Goal: Task Accomplishment & Management: Manage account settings

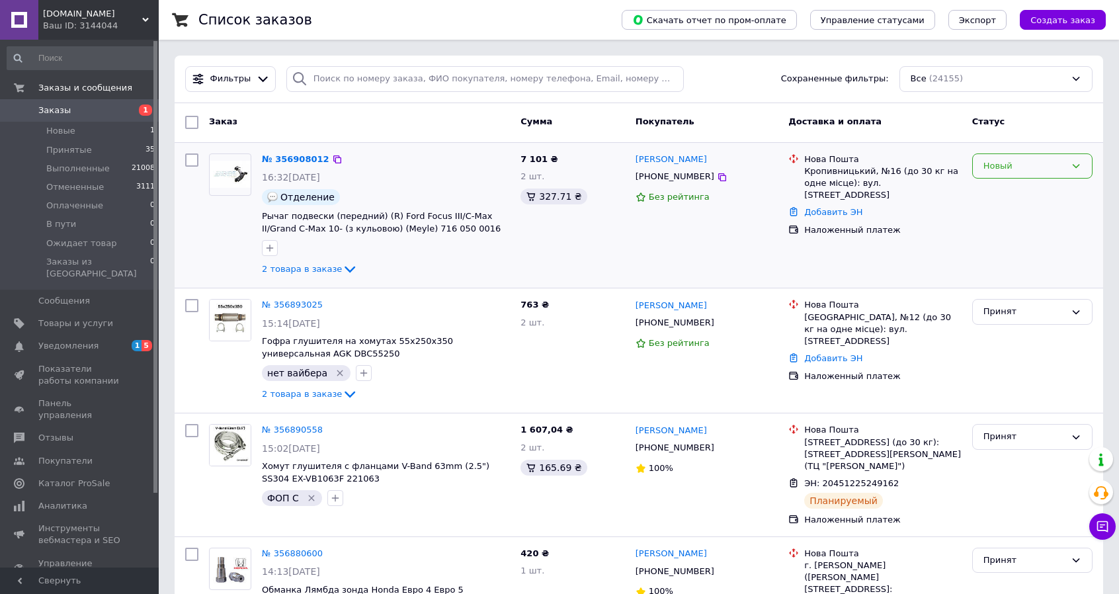
click at [1037, 168] on div "Новый" at bounding box center [1024, 166] width 82 height 14
click at [1021, 189] on li "Принят" at bounding box center [1031, 193] width 119 height 24
click at [291, 158] on link "№ 356908012" at bounding box center [295, 159] width 67 height 10
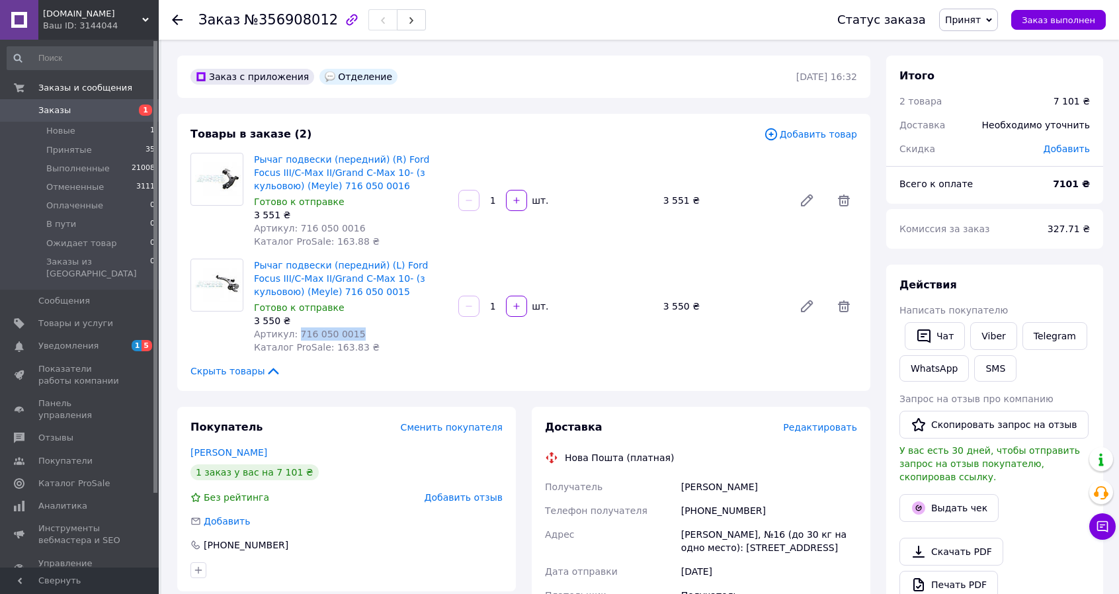
drag, startPoint x: 352, startPoint y: 334, endPoint x: 292, endPoint y: 336, distance: 60.2
click at [292, 336] on div "Артикул: 716 050 0015" at bounding box center [351, 333] width 194 height 13
copy span "716 050 0015"
drag, startPoint x: 352, startPoint y: 227, endPoint x: 320, endPoint y: 227, distance: 32.4
click at [320, 227] on div "Артикул: 716 050 0016" at bounding box center [351, 227] width 194 height 13
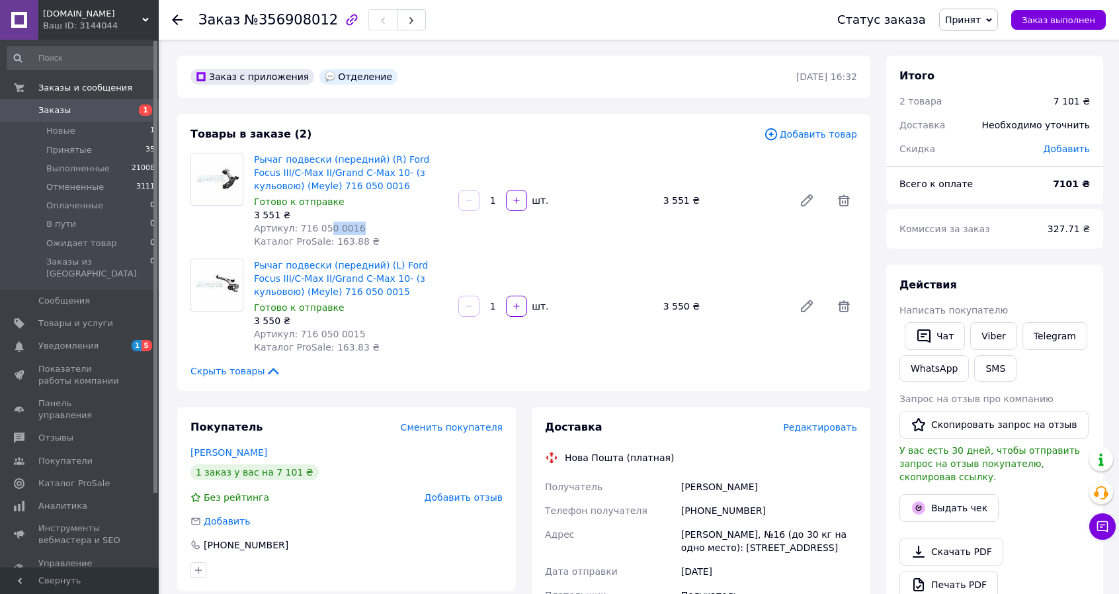
click at [348, 228] on div "Артикул: 716 050 0016" at bounding box center [351, 227] width 194 height 13
drag, startPoint x: 347, startPoint y: 228, endPoint x: 295, endPoint y: 225, distance: 52.3
click at [295, 225] on span "Артикул: 716 050 0016" at bounding box center [310, 228] width 112 height 11
copy span "716 050 0016"
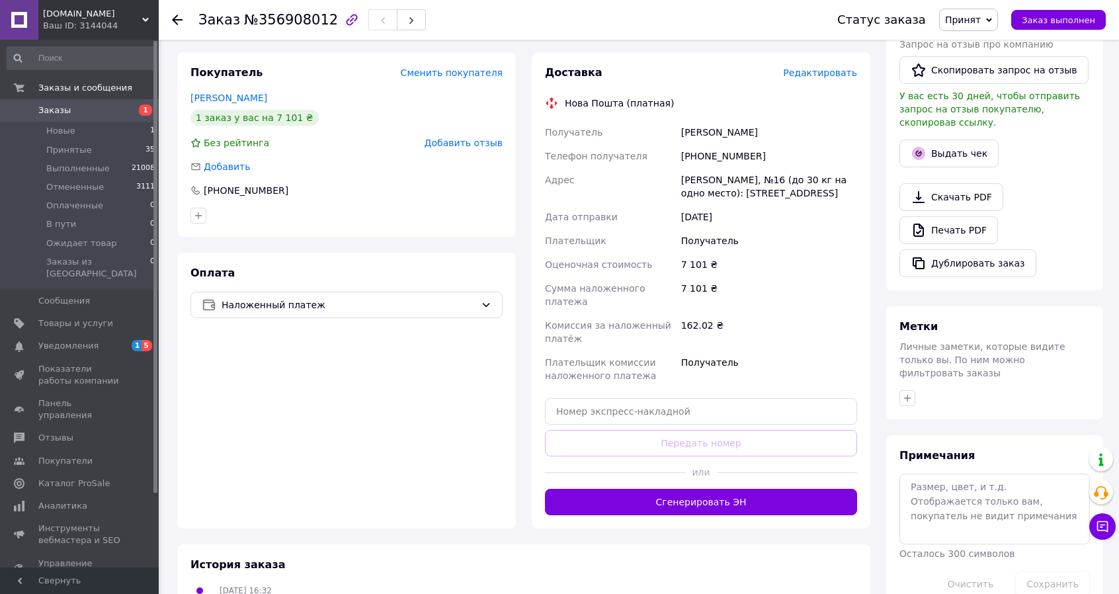
scroll to position [385, 0]
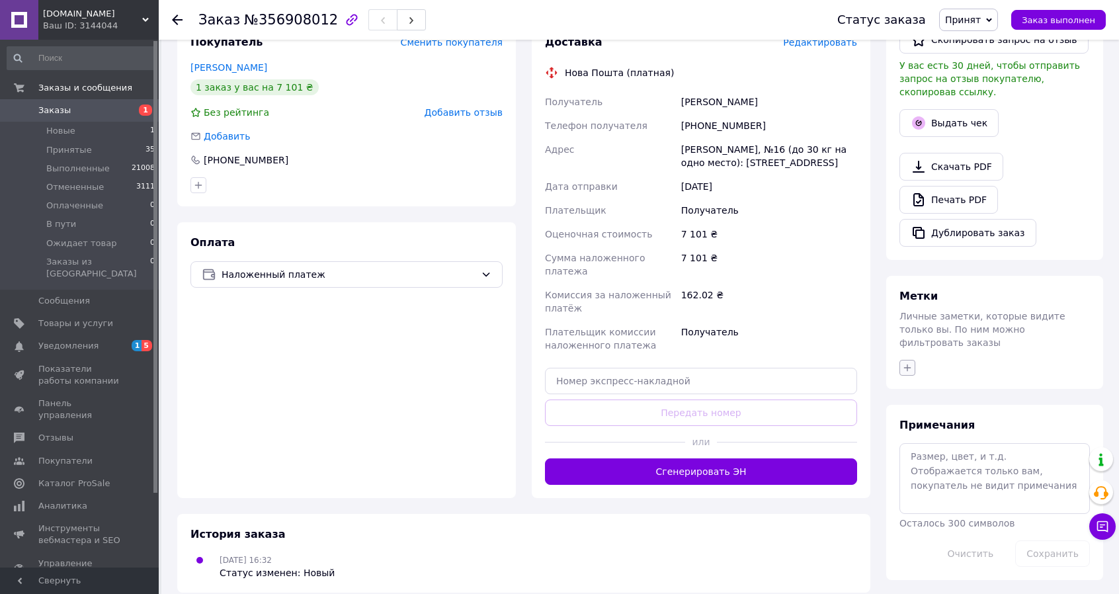
click at [907, 364] on icon "button" at bounding box center [907, 367] width 7 height 7
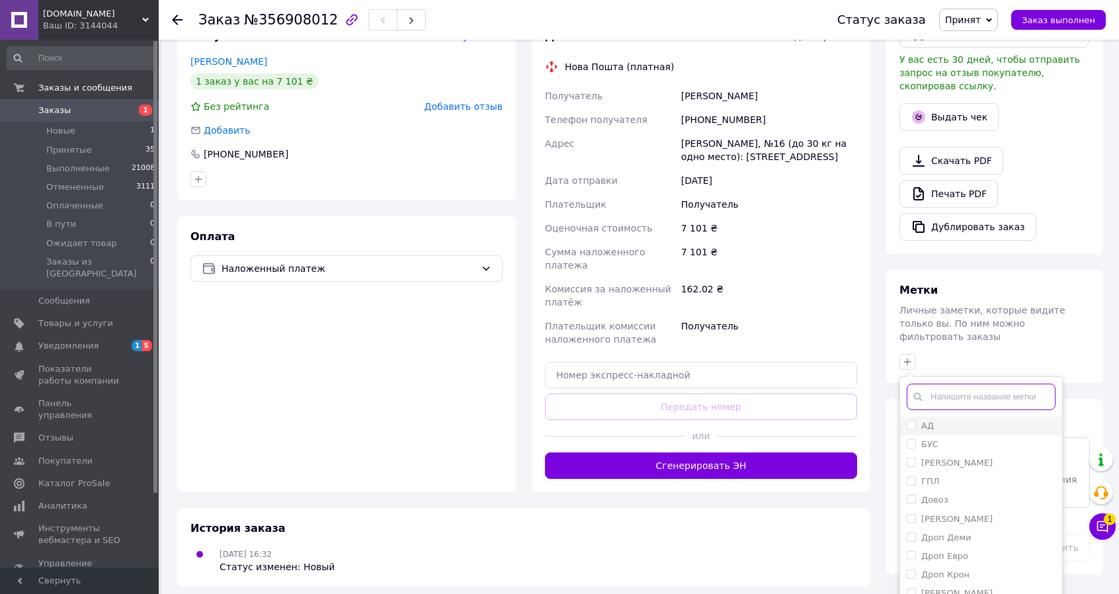
scroll to position [397, 0]
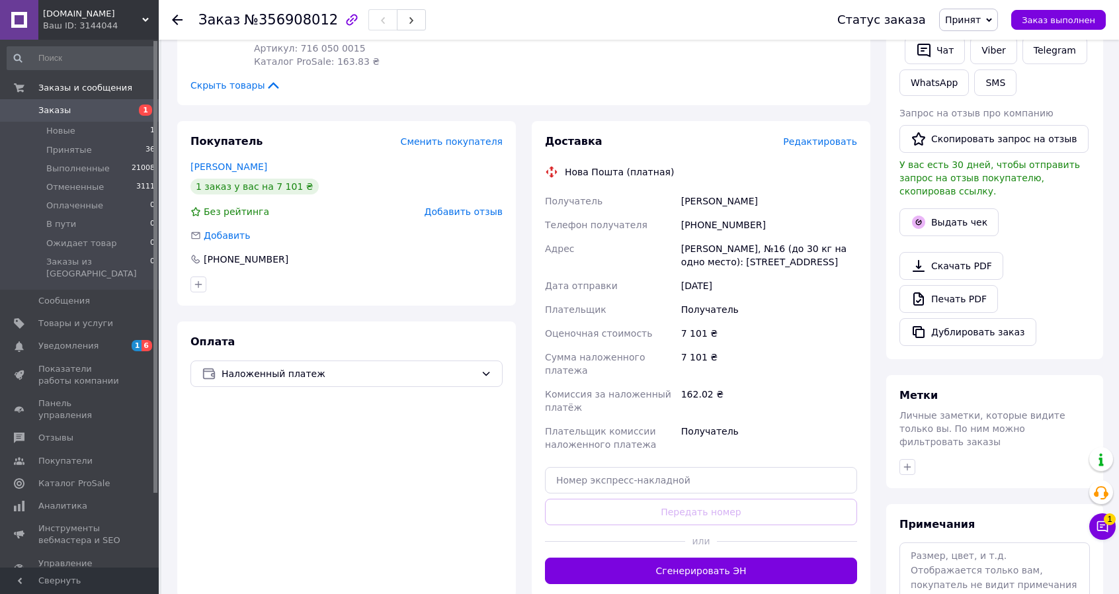
scroll to position [285, 0]
click at [906, 463] on icon "button" at bounding box center [907, 466] width 7 height 7
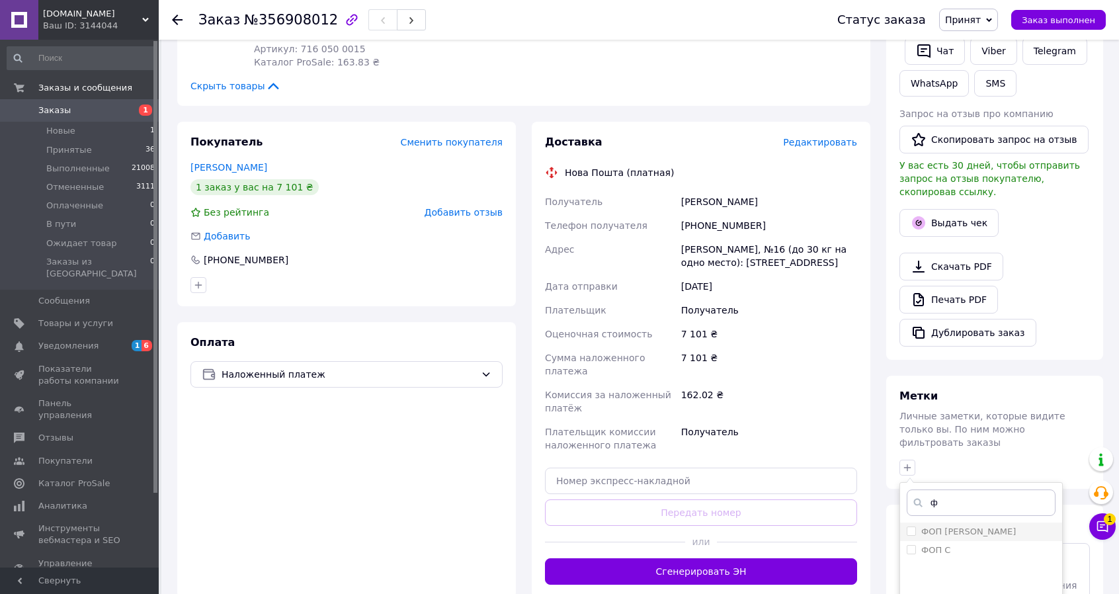
type input "ф"
click at [908, 526] on input "ФОП [PERSON_NAME]" at bounding box center [910, 530] width 9 height 9
checkbox input "true"
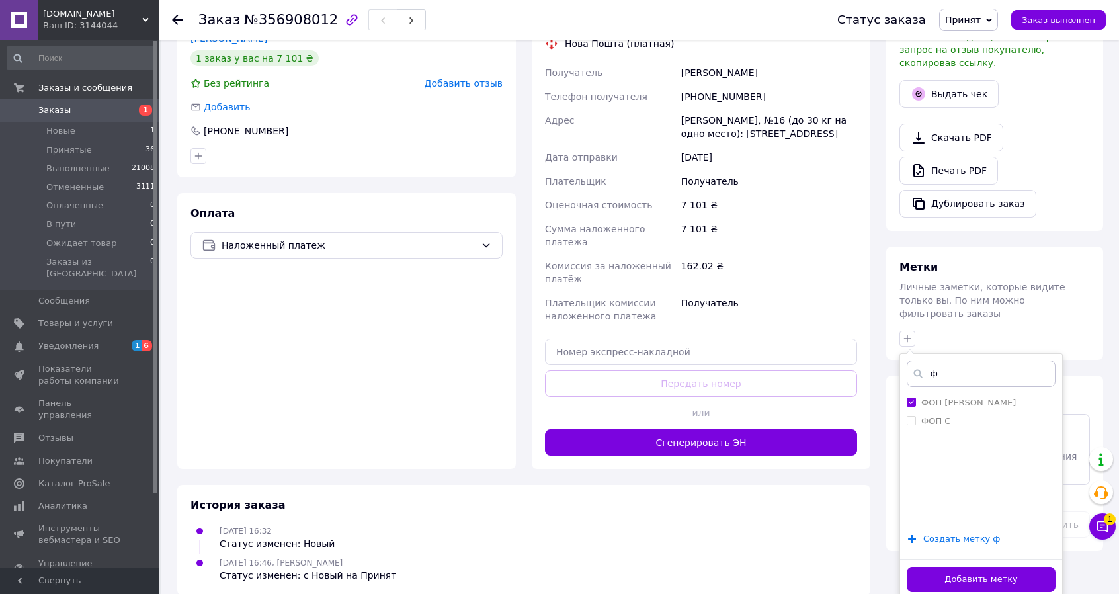
scroll to position [417, 0]
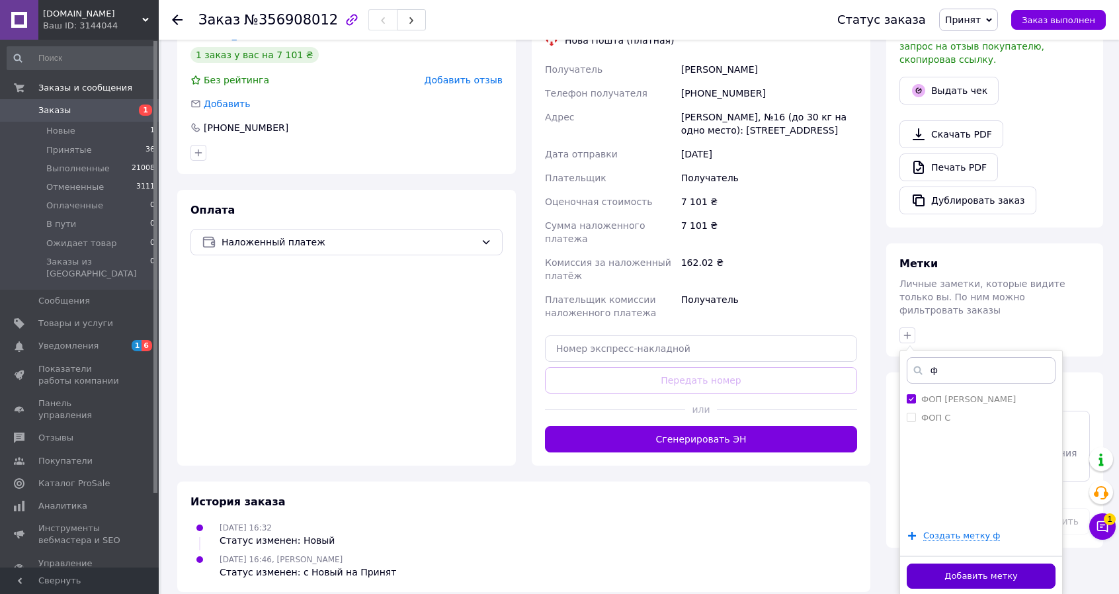
click at [998, 563] on button "Добавить метку" at bounding box center [980, 576] width 149 height 26
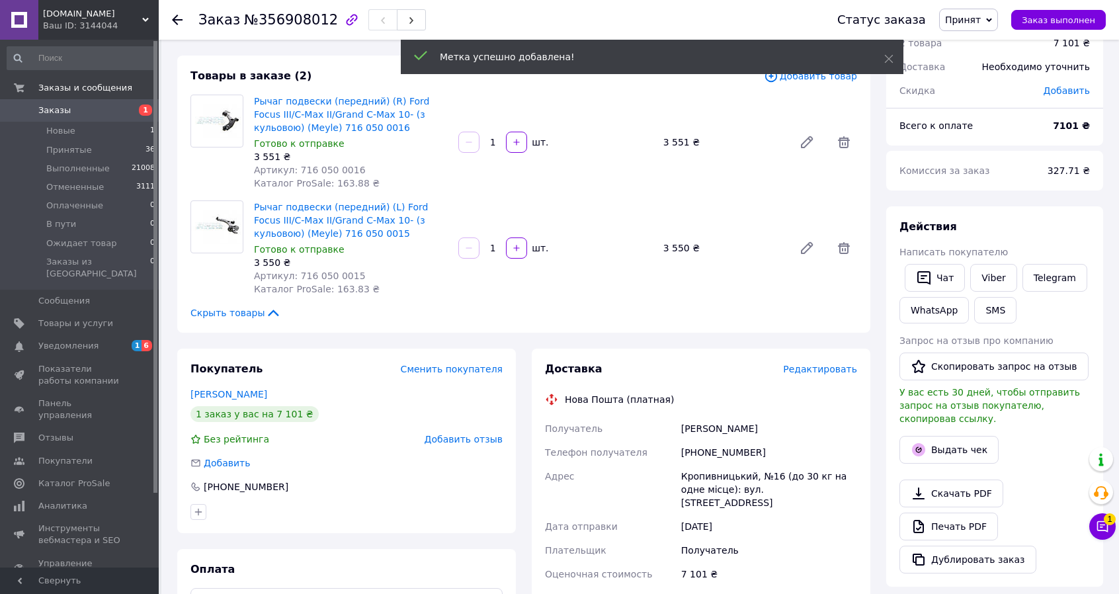
scroll to position [0, 0]
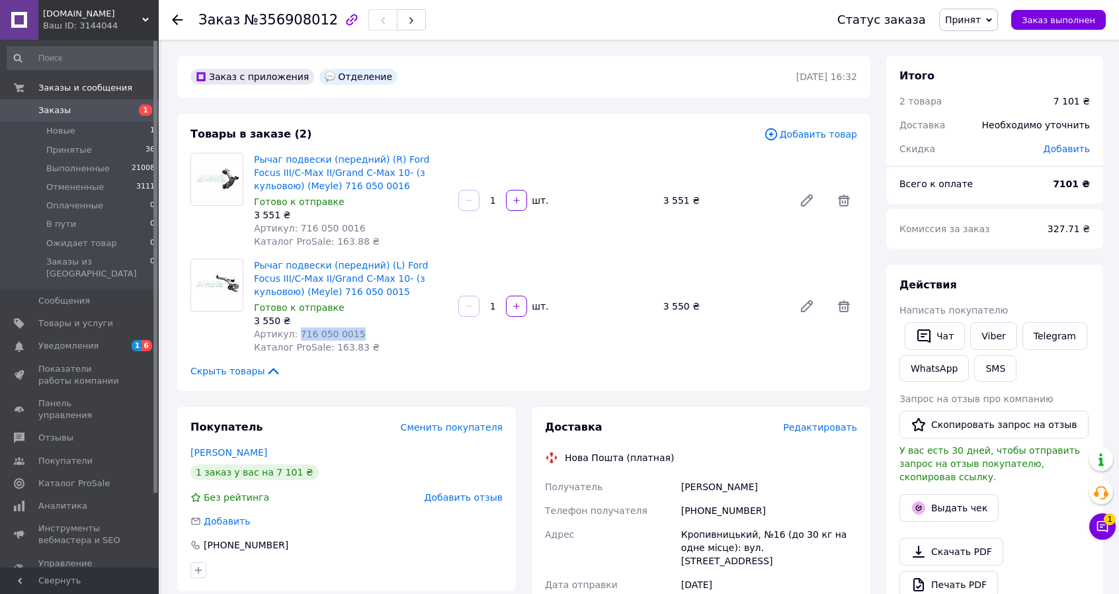
drag, startPoint x: 332, startPoint y: 330, endPoint x: 294, endPoint y: 331, distance: 38.3
click at [294, 331] on div "Артикул: 716 050 0015" at bounding box center [351, 333] width 194 height 13
copy span "716 050 0015"
click at [67, 107] on span "Заказы" at bounding box center [80, 110] width 84 height 12
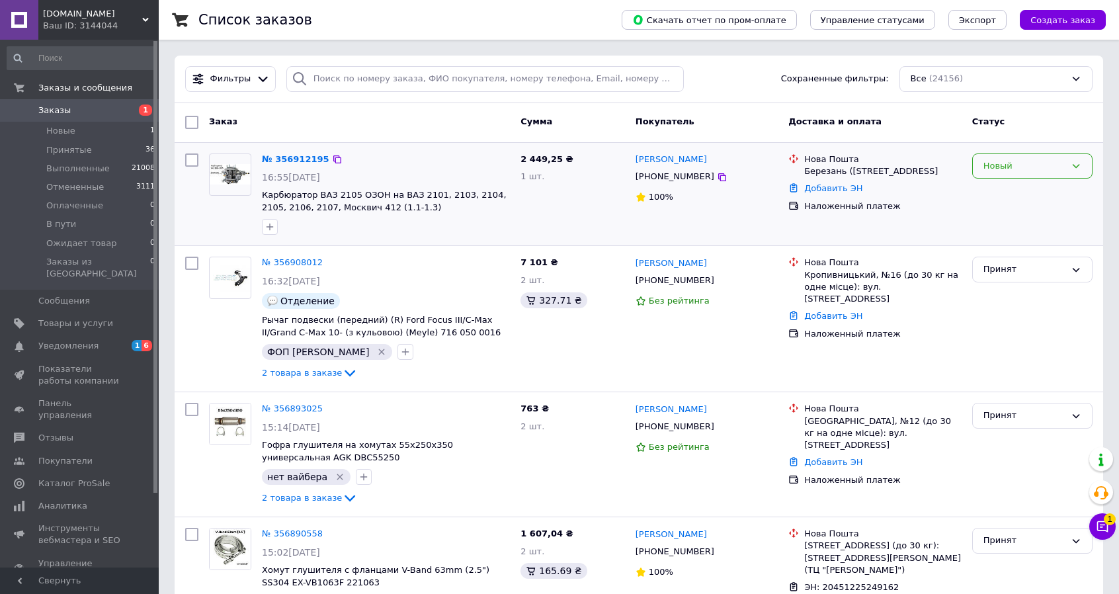
click at [1031, 167] on div "Новый" at bounding box center [1024, 166] width 82 height 14
click at [1002, 191] on li "Принят" at bounding box center [1031, 193] width 119 height 24
click at [294, 159] on link "№ 356912195" at bounding box center [295, 159] width 67 height 10
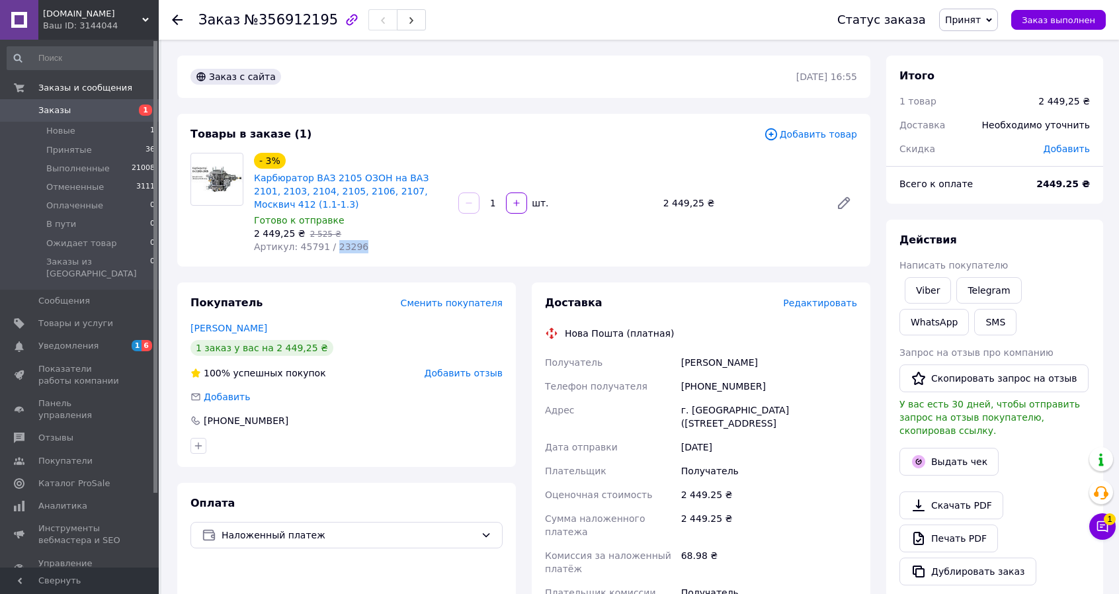
drag, startPoint x: 356, startPoint y: 251, endPoint x: 327, endPoint y: 252, distance: 29.1
click at [327, 252] on div "Артикул: 45791 / 23296" at bounding box center [351, 246] width 194 height 13
drag, startPoint x: 317, startPoint y: 251, endPoint x: 309, endPoint y: 251, distance: 7.3
click at [303, 251] on span "Артикул: 45791 / 23296" at bounding box center [311, 246] width 114 height 11
click at [319, 249] on span "Артикул: 45791 / 23296" at bounding box center [311, 246] width 114 height 11
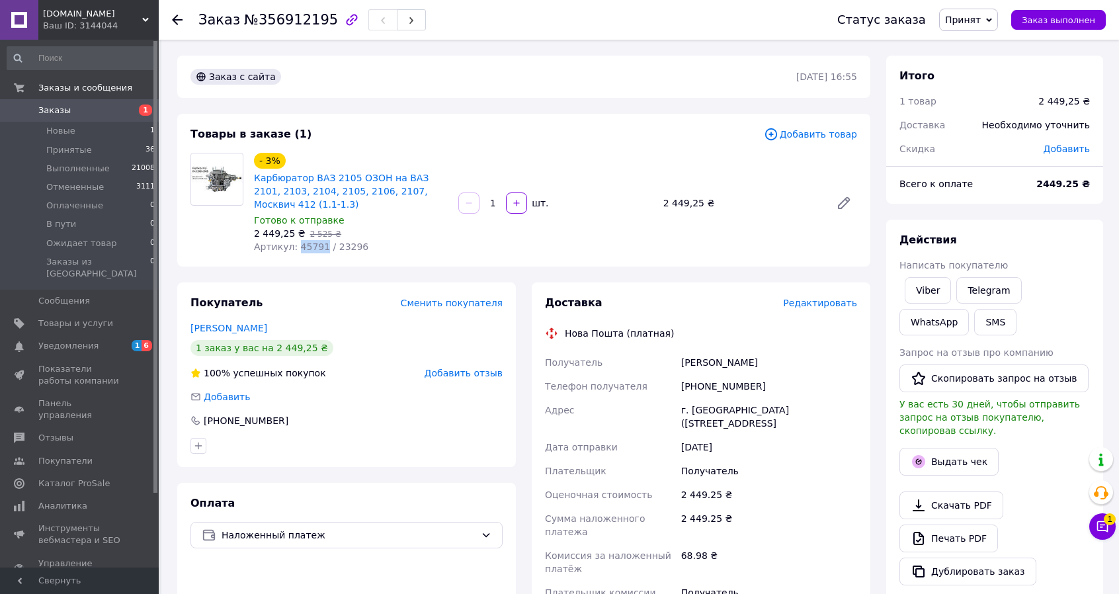
drag, startPoint x: 295, startPoint y: 250, endPoint x: 317, endPoint y: 249, distance: 21.8
click at [317, 249] on span "Артикул: 45791 / 23296" at bounding box center [311, 246] width 114 height 11
copy span "45791"
drag, startPoint x: 326, startPoint y: 247, endPoint x: 366, endPoint y: 248, distance: 40.3
click at [366, 248] on div "Артикул: 45791 / 23296" at bounding box center [351, 246] width 194 height 13
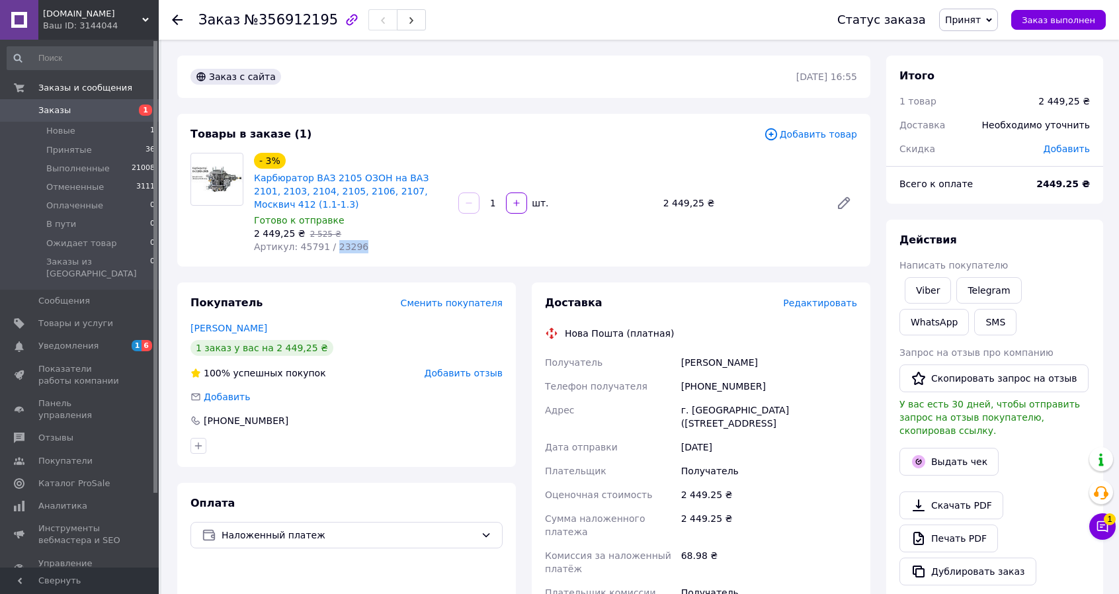
copy span "23296"
click at [44, 113] on span "Заказы" at bounding box center [54, 110] width 32 height 12
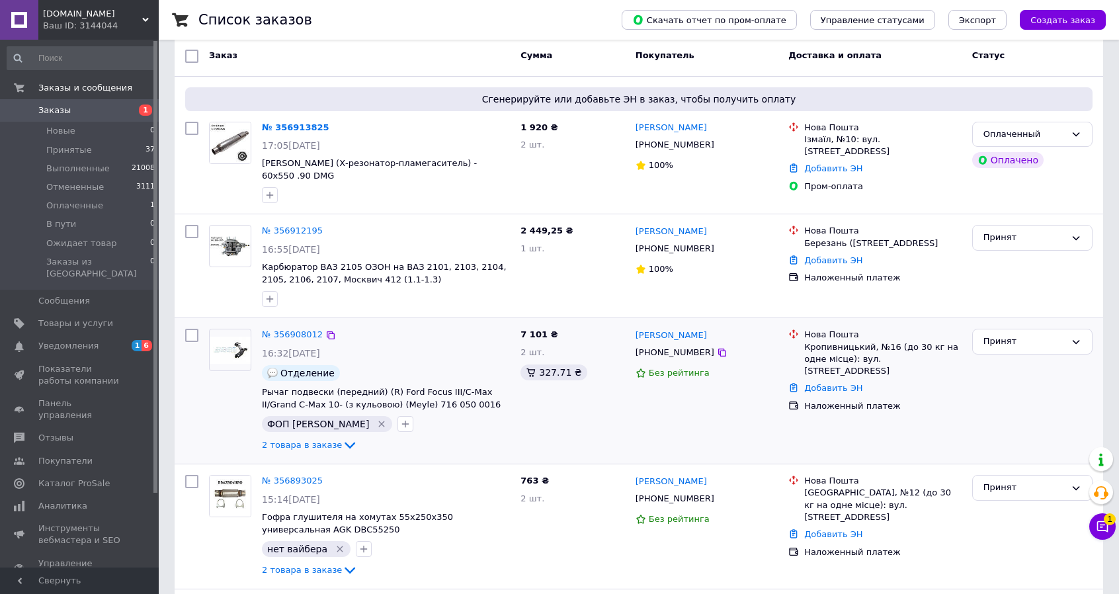
scroll to position [198, 0]
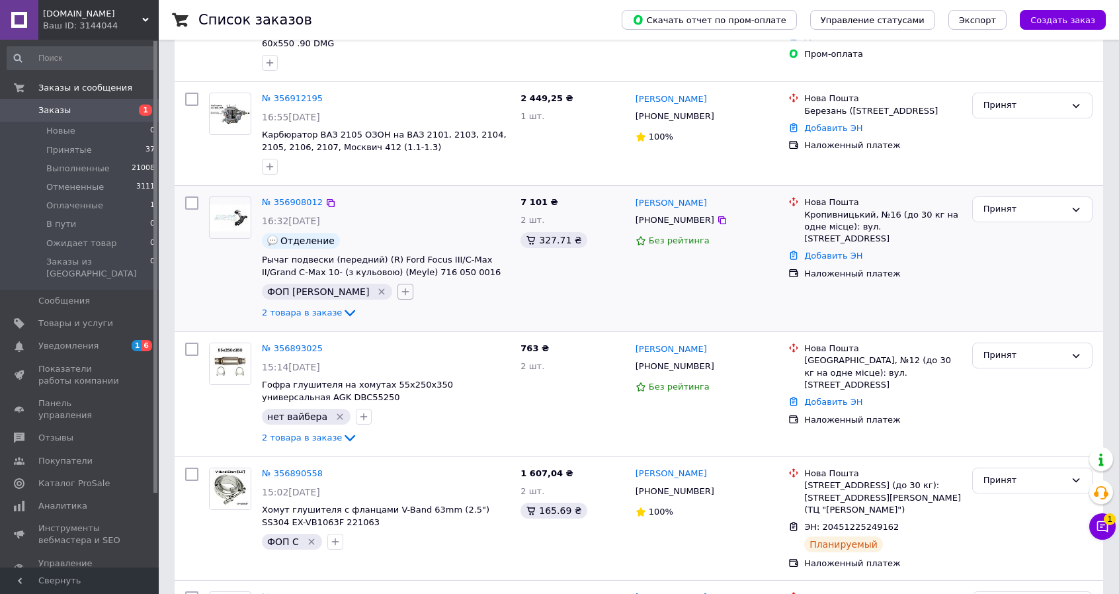
click at [402, 288] on icon "button" at bounding box center [405, 291] width 7 height 7
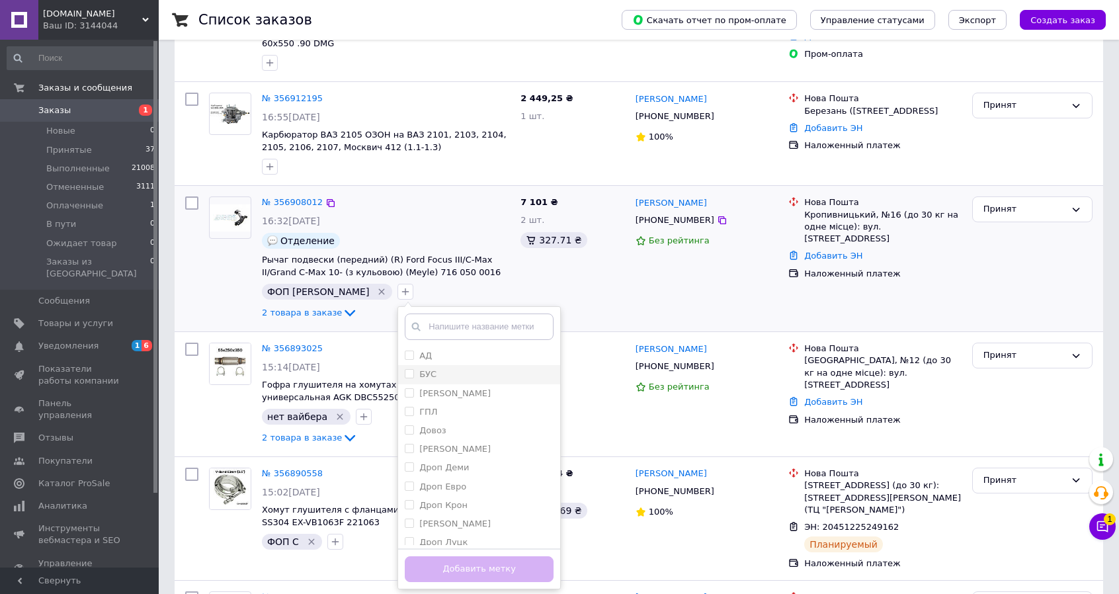
click at [405, 369] on input "БУС" at bounding box center [409, 373] width 9 height 9
checkbox input "true"
click at [423, 559] on button "Добавить метку" at bounding box center [479, 569] width 149 height 26
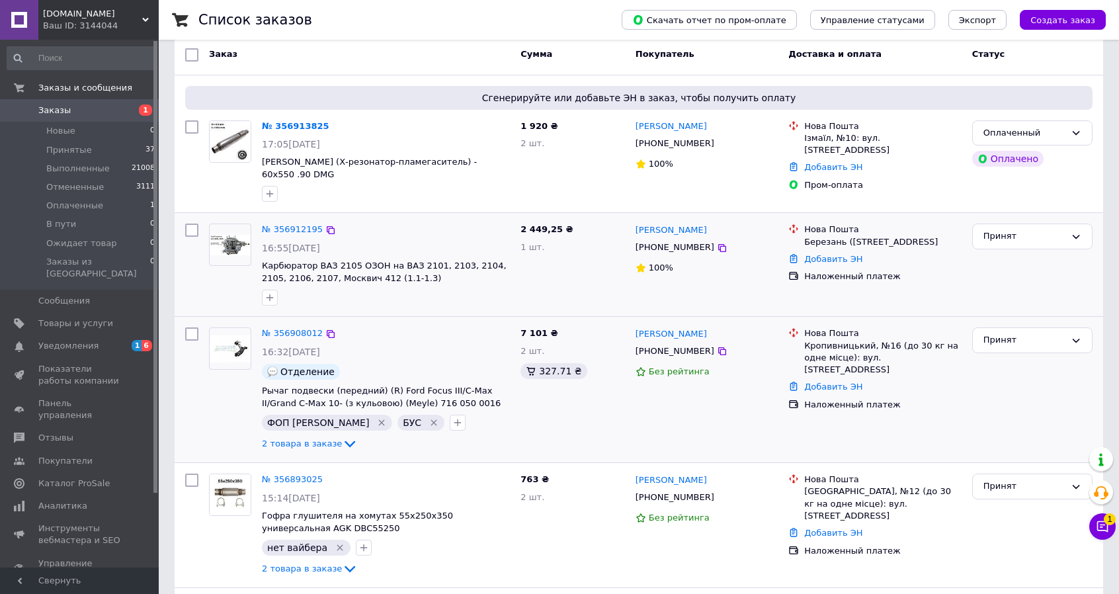
scroll to position [66, 0]
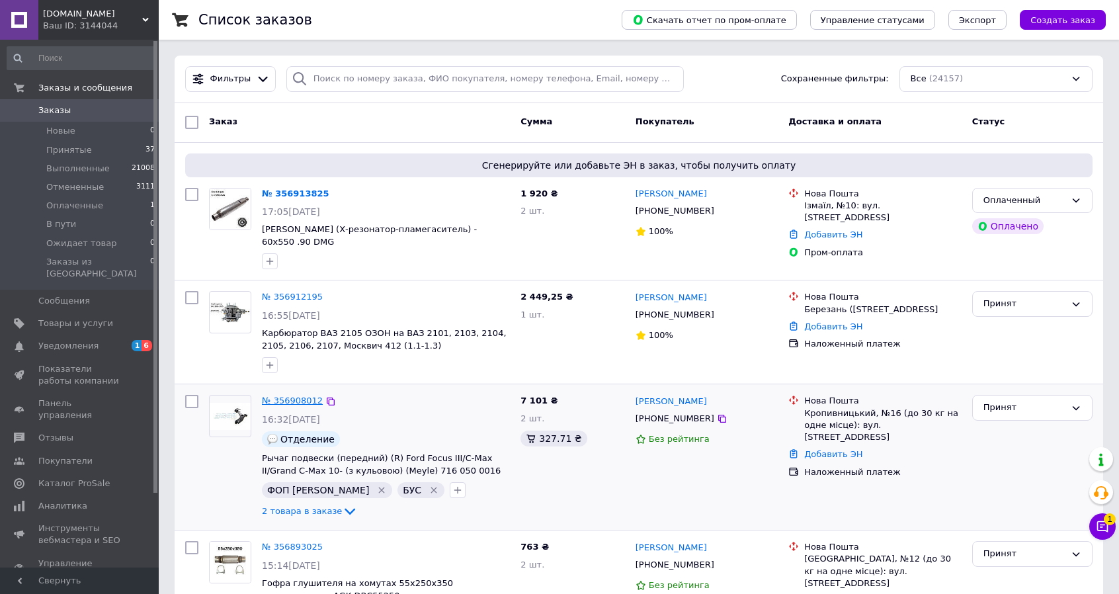
click at [300, 395] on link "№ 356908012" at bounding box center [292, 400] width 61 height 10
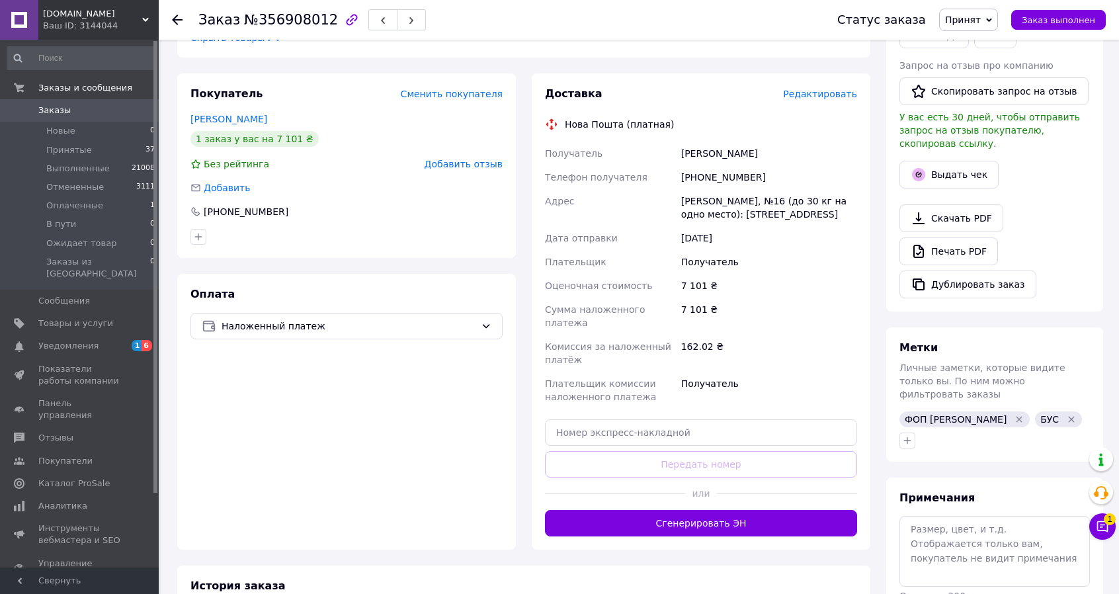
scroll to position [331, 0]
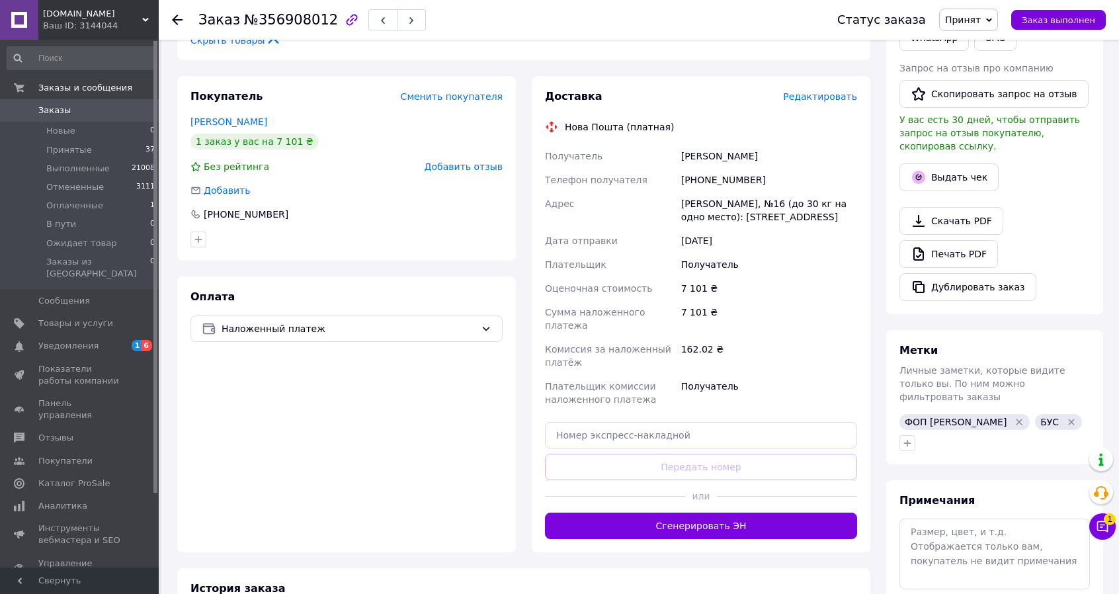
click at [54, 105] on span "Заказы" at bounding box center [54, 110] width 32 height 12
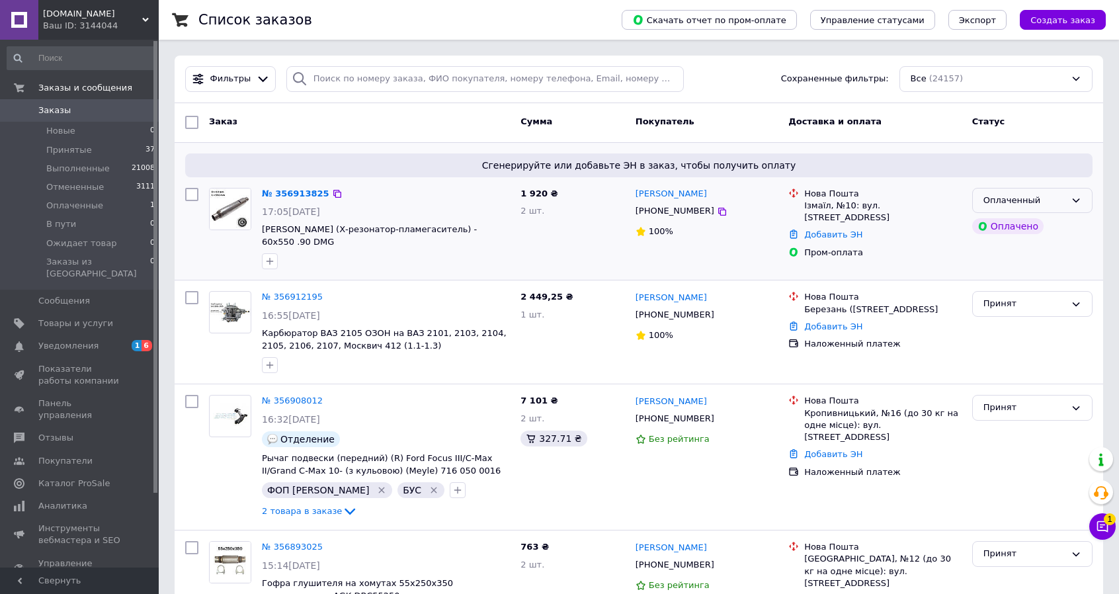
click at [998, 194] on div "Оплаченный" at bounding box center [1024, 201] width 82 height 14
click at [1001, 228] on li "Принят" at bounding box center [1031, 228] width 119 height 24
click at [299, 193] on link "№ 356913825" at bounding box center [292, 193] width 61 height 10
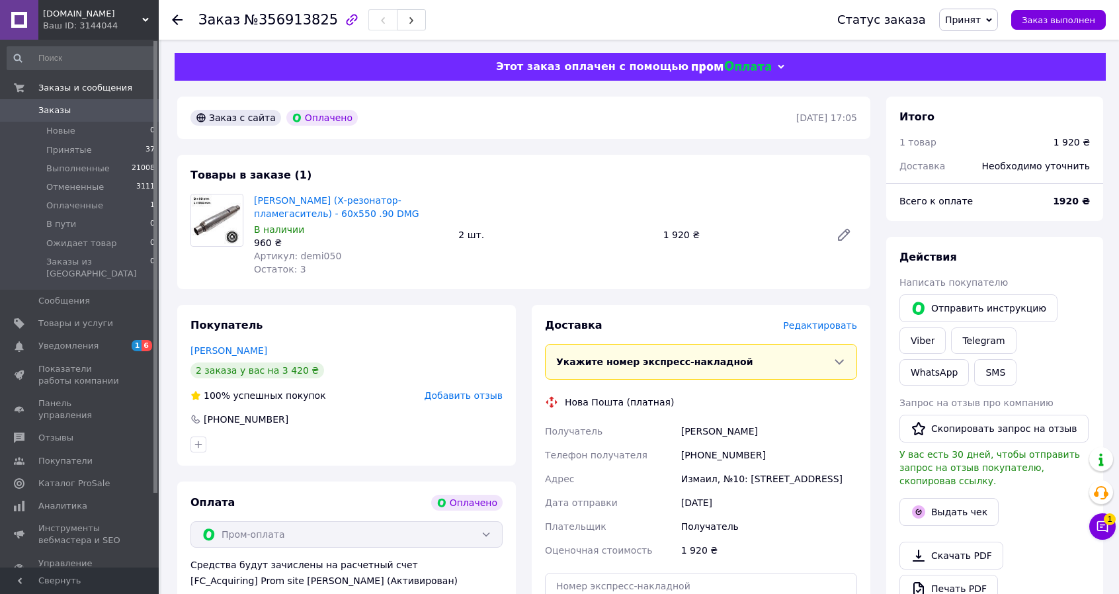
click at [65, 104] on span "Заказы" at bounding box center [54, 110] width 32 height 12
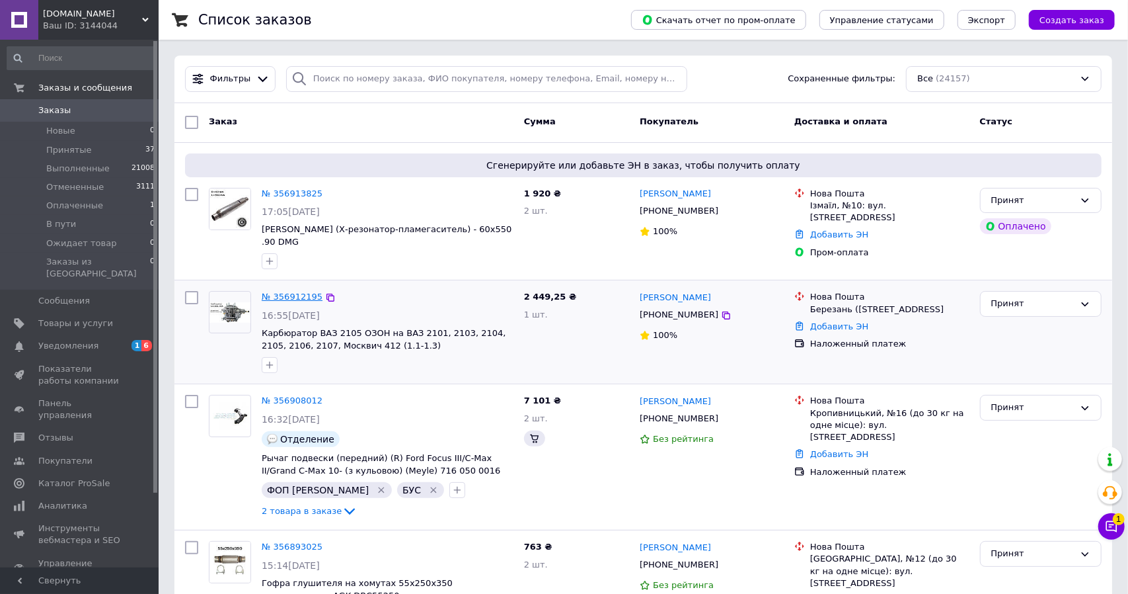
click at [296, 292] on link "№ 356912195" at bounding box center [292, 297] width 61 height 10
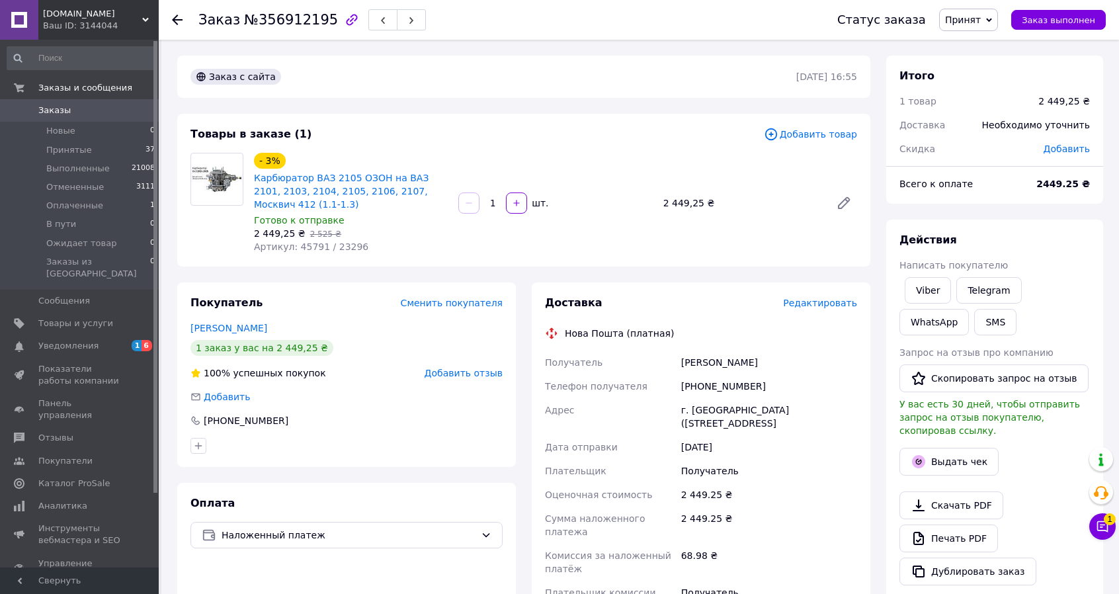
click at [62, 106] on span "Заказы" at bounding box center [54, 110] width 32 height 12
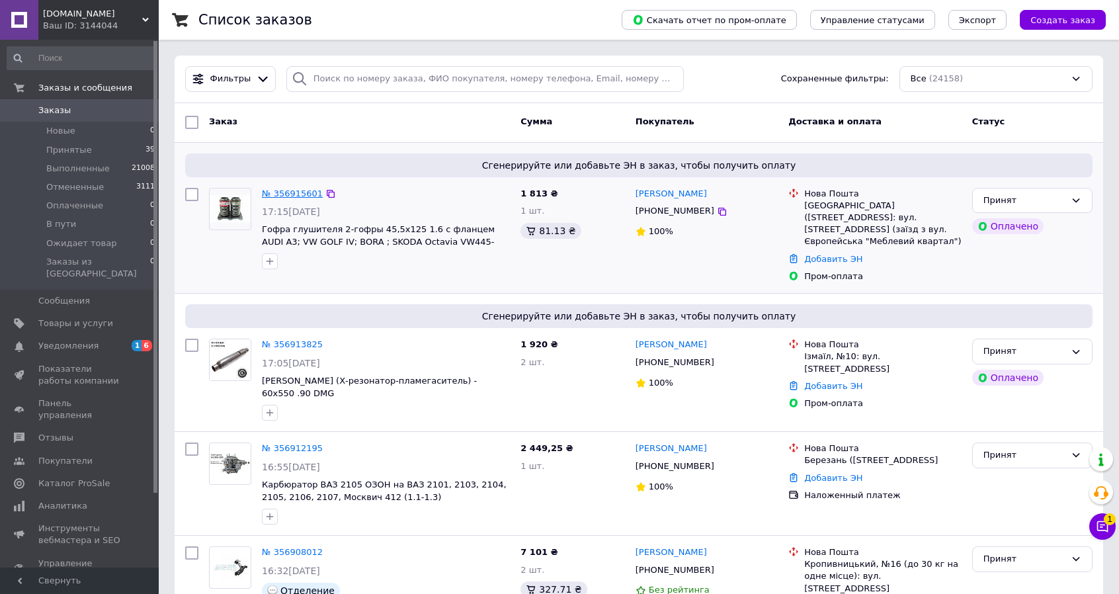
click at [294, 195] on link "№ 356915601" at bounding box center [292, 193] width 61 height 10
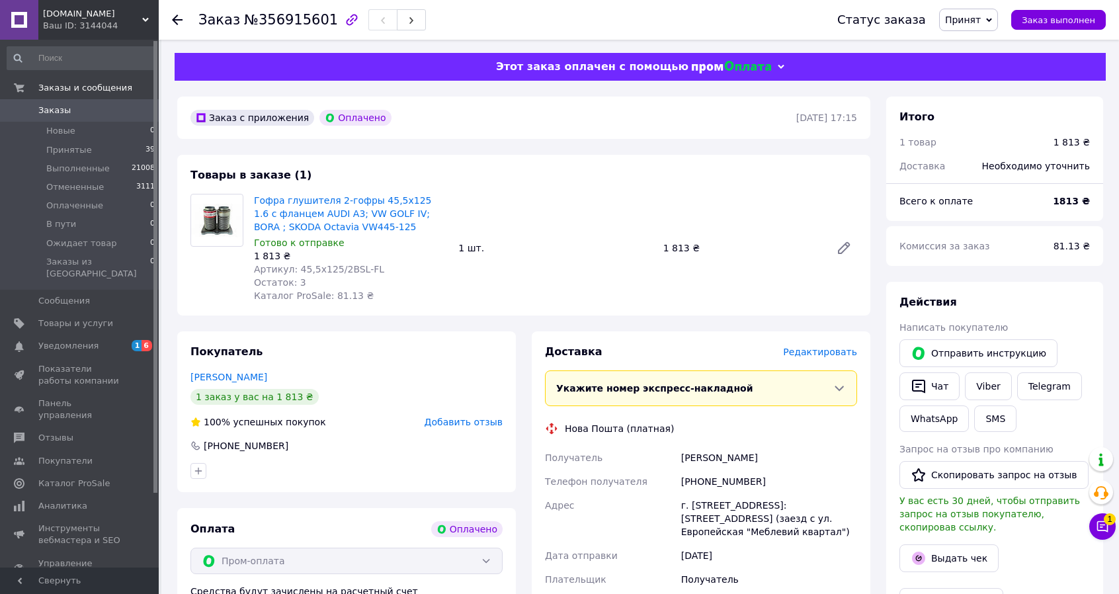
click at [48, 106] on span "Заказы" at bounding box center [54, 110] width 32 height 12
